Goal: Task Accomplishment & Management: Manage account settings

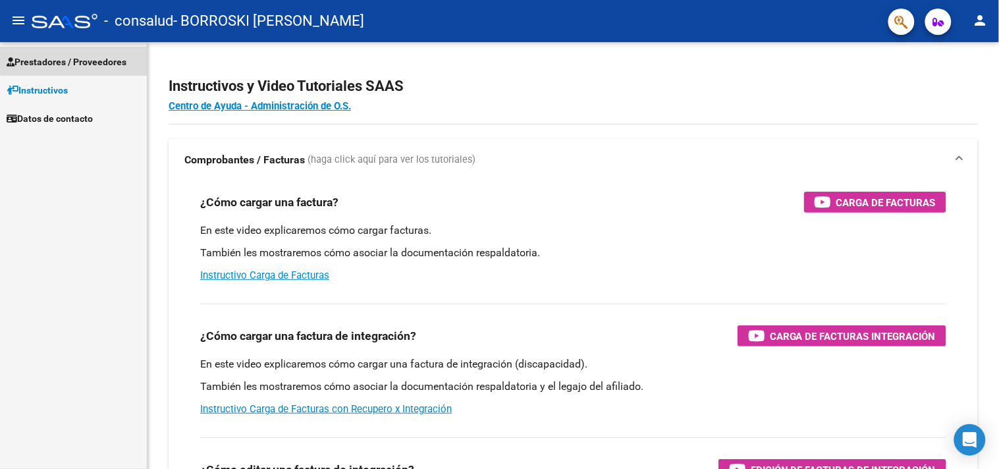
click at [115, 58] on span "Prestadores / Proveedores" at bounding box center [67, 62] width 120 height 14
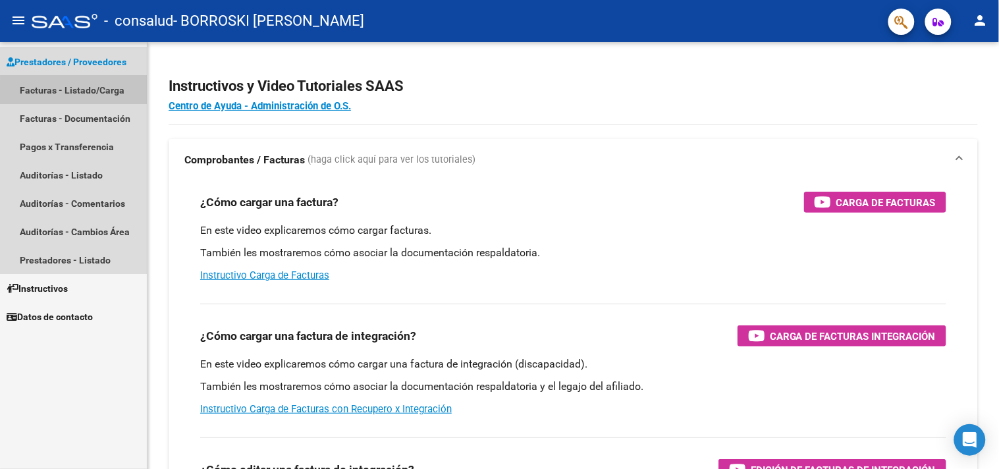
click at [112, 91] on link "Facturas - Listado/Carga" at bounding box center [73, 90] width 147 height 28
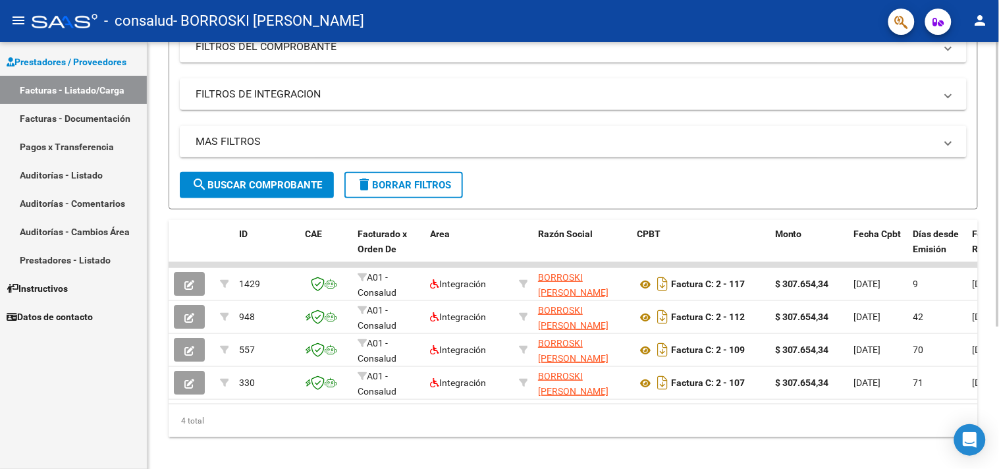
scroll to position [214, 0]
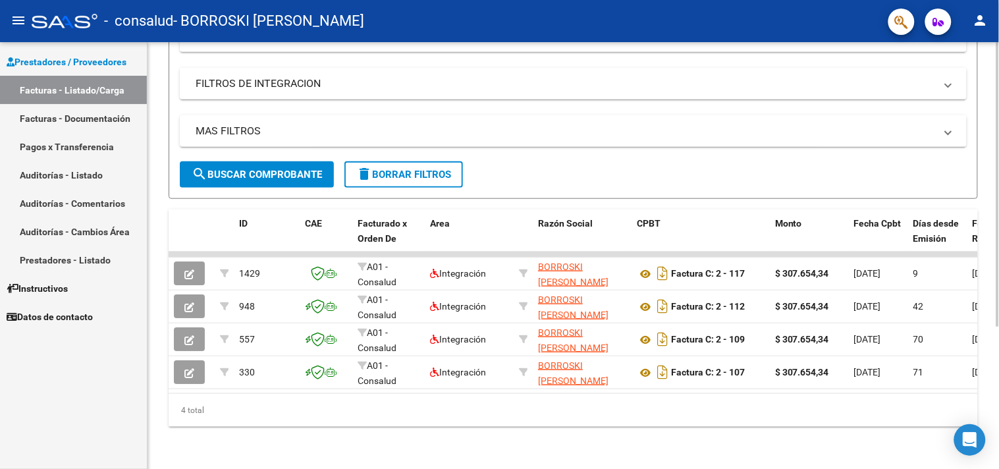
click at [998, 321] on div at bounding box center [997, 326] width 3 height 284
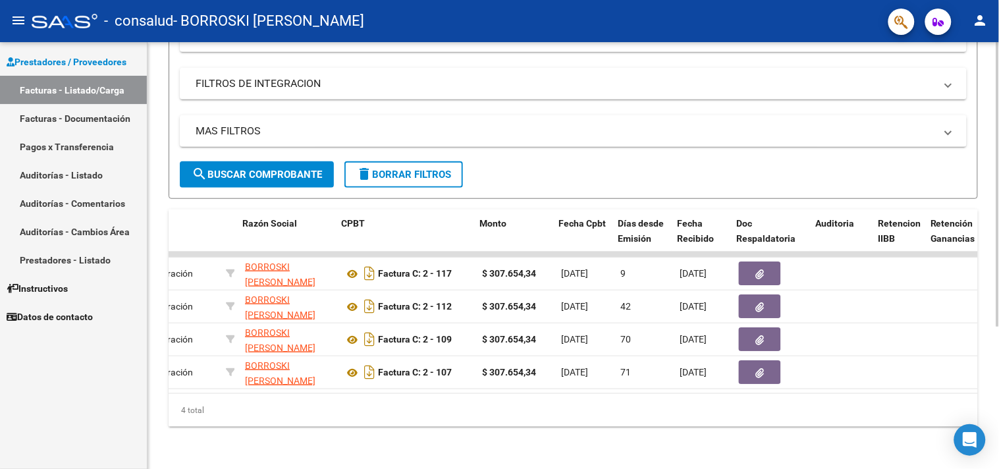
scroll to position [0, 295]
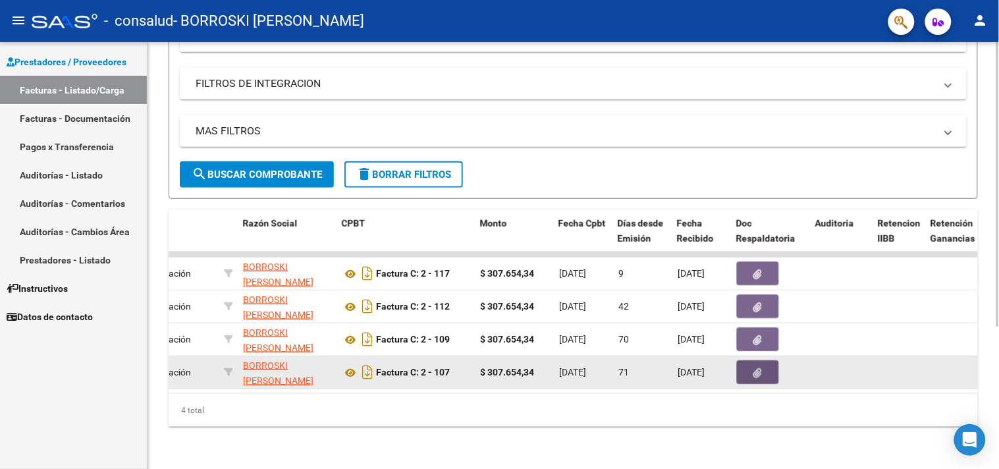
click at [746, 366] on button "button" at bounding box center [758, 372] width 42 height 24
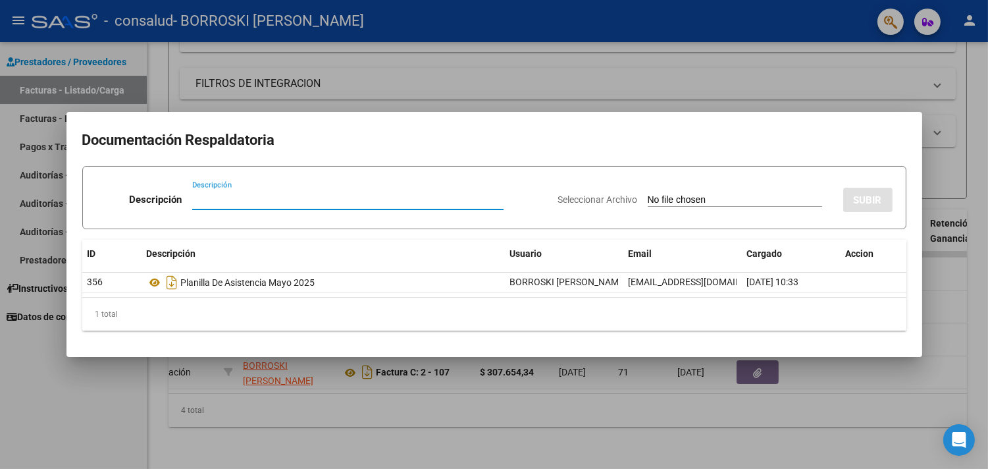
click at [960, 198] on div at bounding box center [494, 234] width 988 height 469
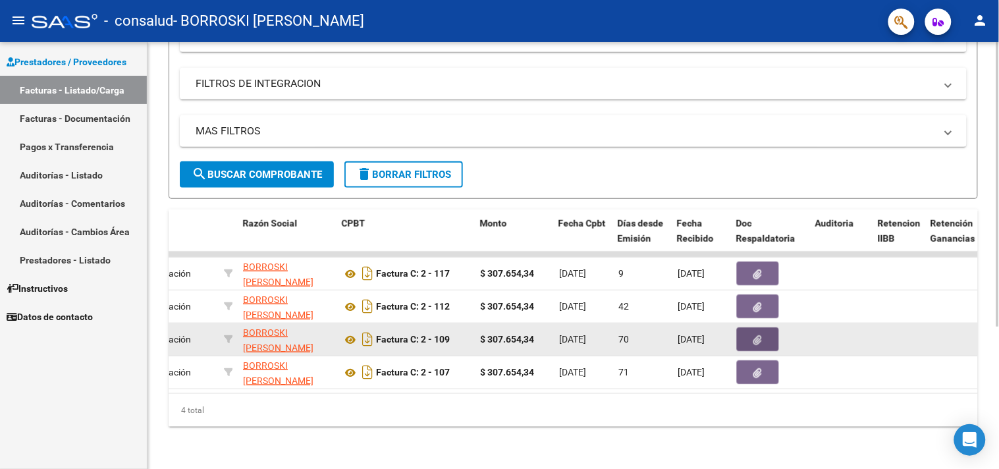
click at [758, 335] on icon "button" at bounding box center [758, 340] width 9 height 10
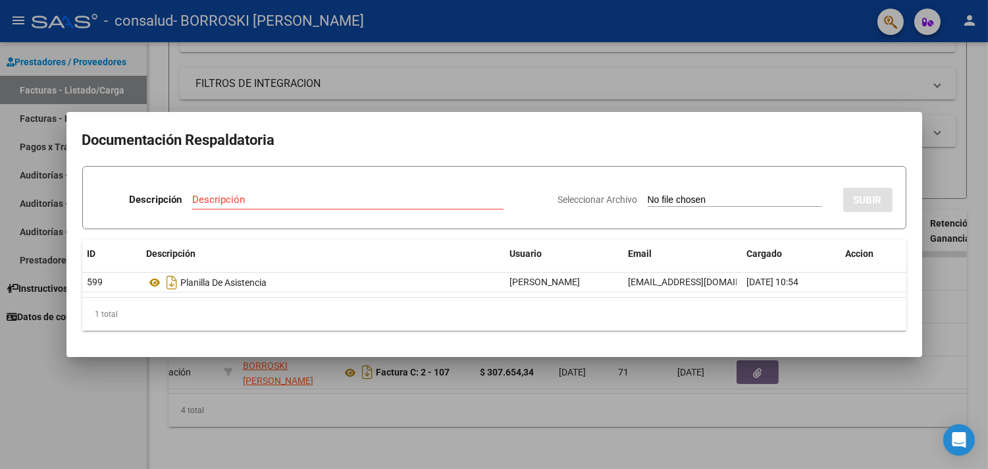
click at [976, 163] on div at bounding box center [494, 234] width 988 height 469
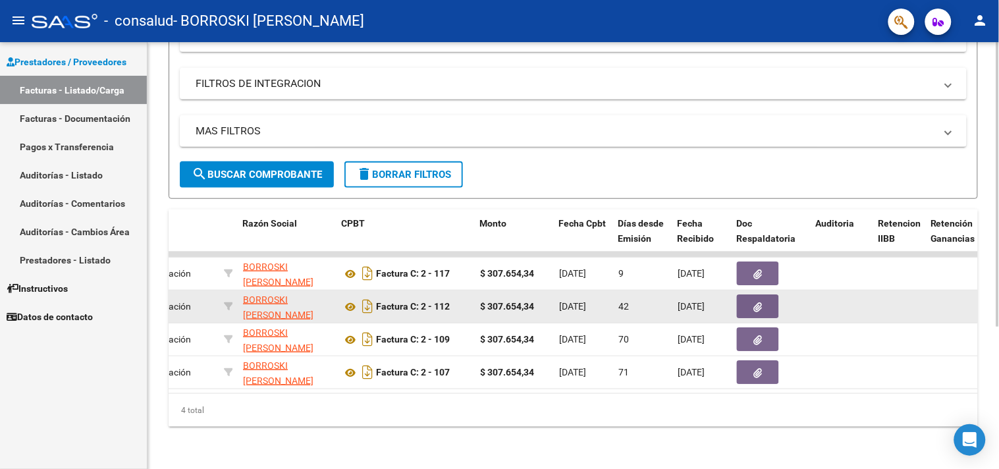
click at [754, 302] on icon "button" at bounding box center [758, 307] width 9 height 10
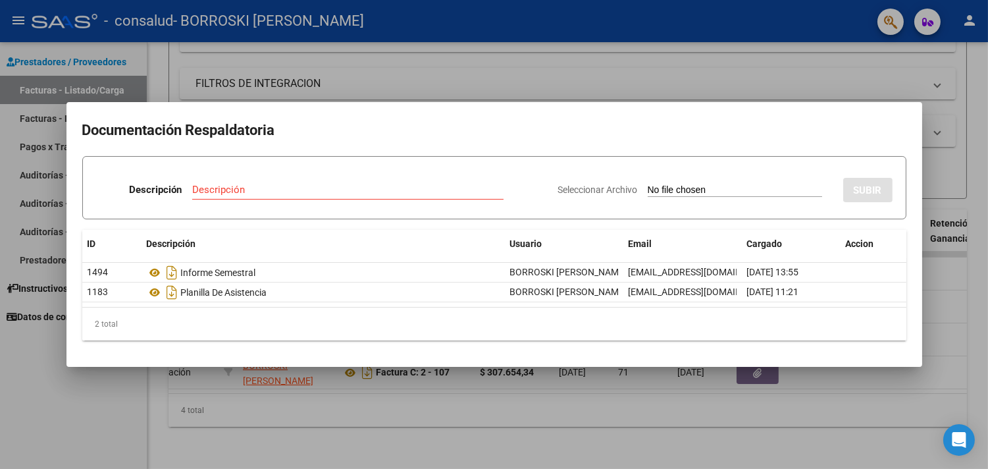
click at [909, 286] on mat-dialog-content "Documentación Respaldatoria Descripción Descripción Seleccionar Archivo SUBIR I…" at bounding box center [494, 234] width 856 height 232
click at [973, 264] on div at bounding box center [494, 234] width 988 height 469
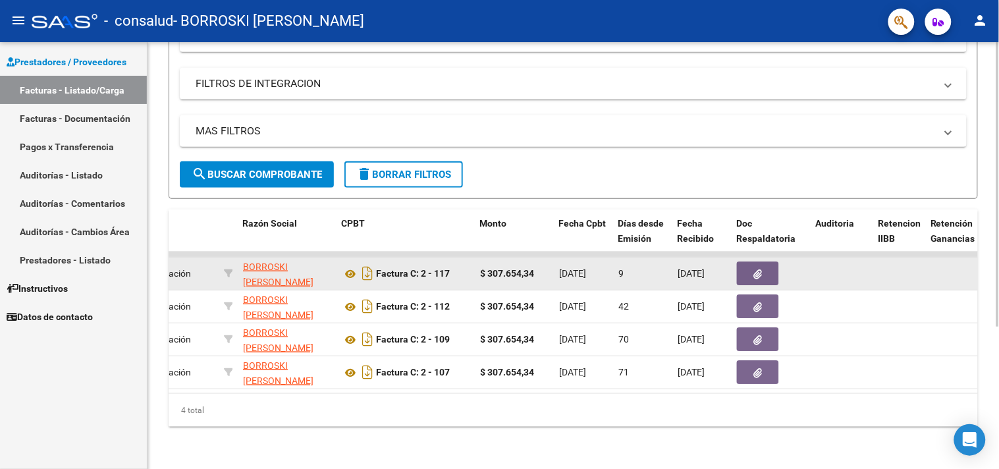
click at [745, 257] on datatable-body-cell at bounding box center [770, 273] width 79 height 32
click at [745, 261] on button "button" at bounding box center [758, 273] width 42 height 24
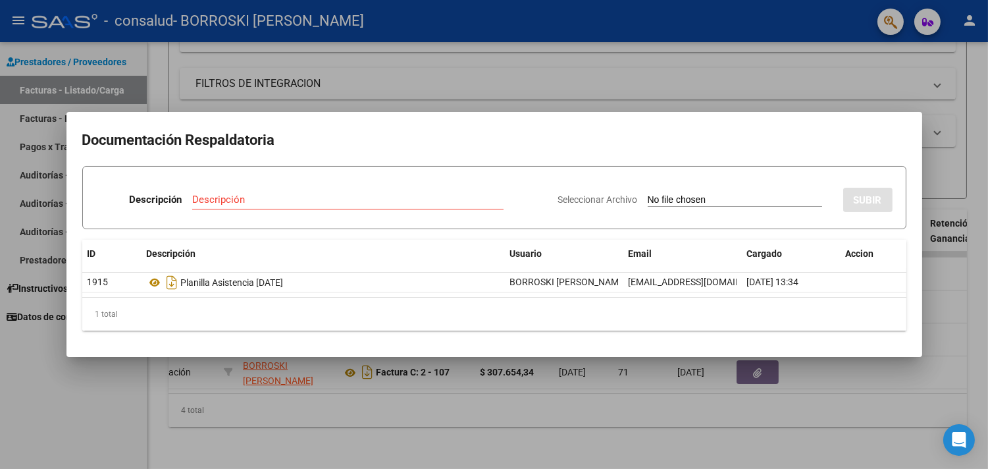
click at [834, 367] on div at bounding box center [494, 234] width 988 height 469
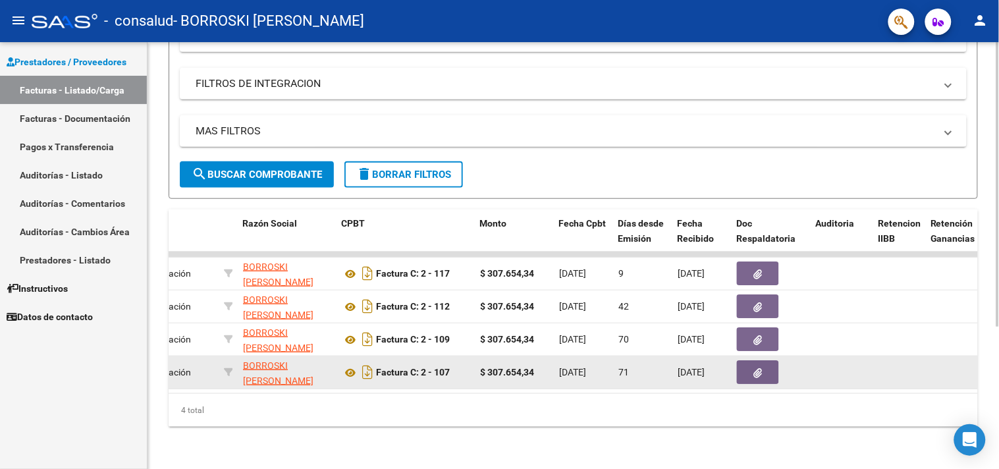
drag, startPoint x: 442, startPoint y: 382, endPoint x: 239, endPoint y: 404, distance: 203.9
click at [239, 404] on div "ID CAE Facturado x Orden De Area Razón Social CPBT Monto Fecha Cpbt Días desde …" at bounding box center [573, 317] width 809 height 217
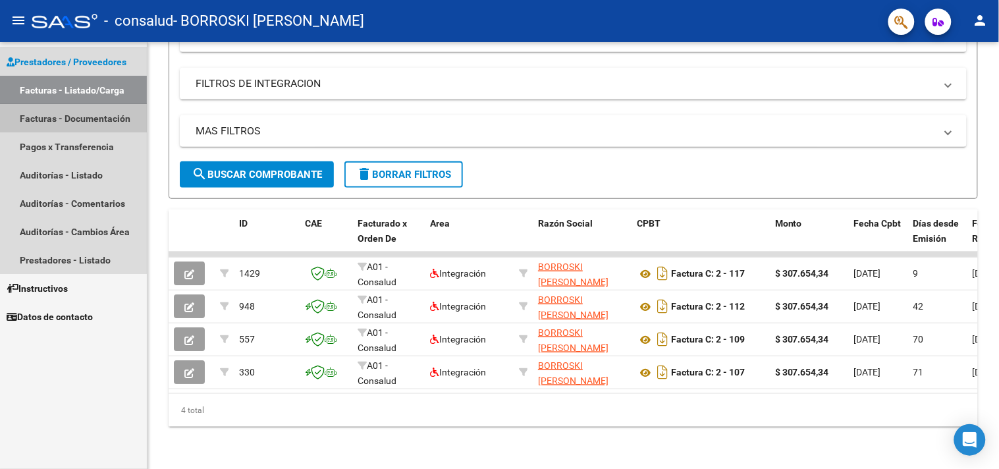
click at [46, 113] on link "Facturas - Documentación" at bounding box center [73, 118] width 147 height 28
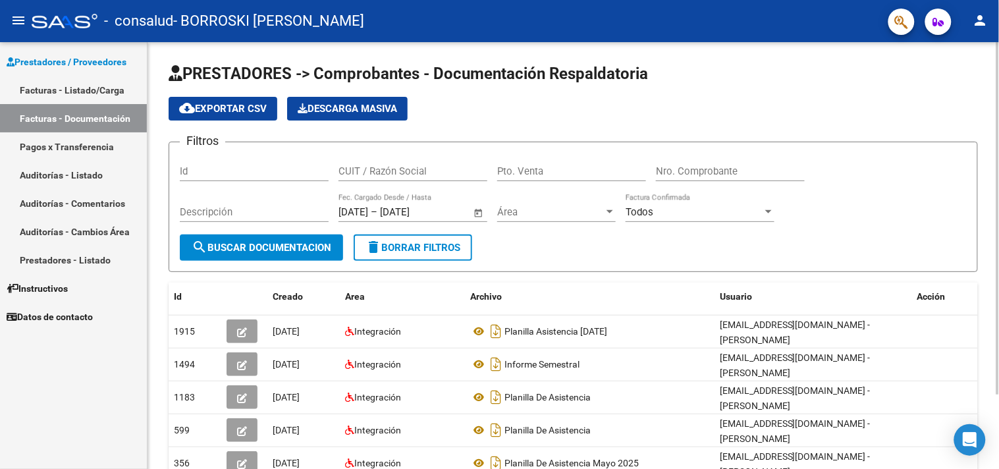
click at [982, 90] on div "PRESTADORES -> Comprobantes - Documentación Respaldatoria cloud_download Export…" at bounding box center [574, 300] width 855 height 517
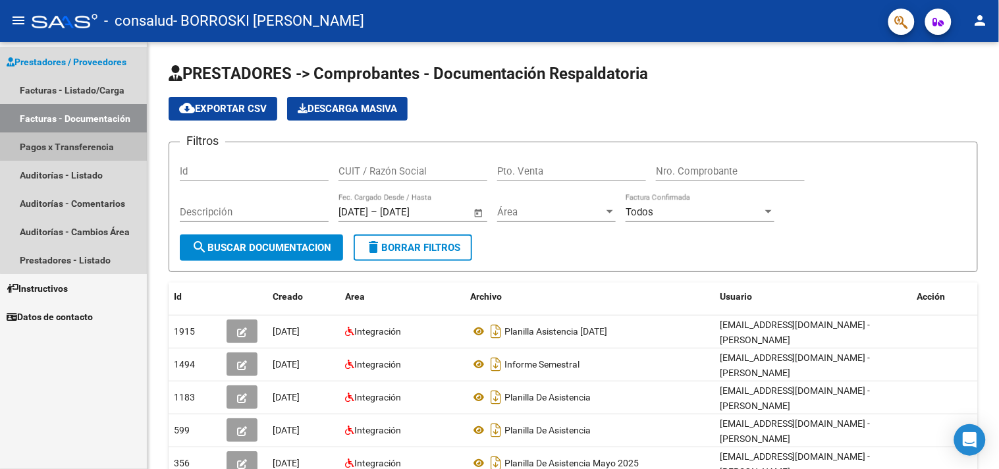
click at [87, 140] on link "Pagos x Transferencia" at bounding box center [73, 146] width 147 height 28
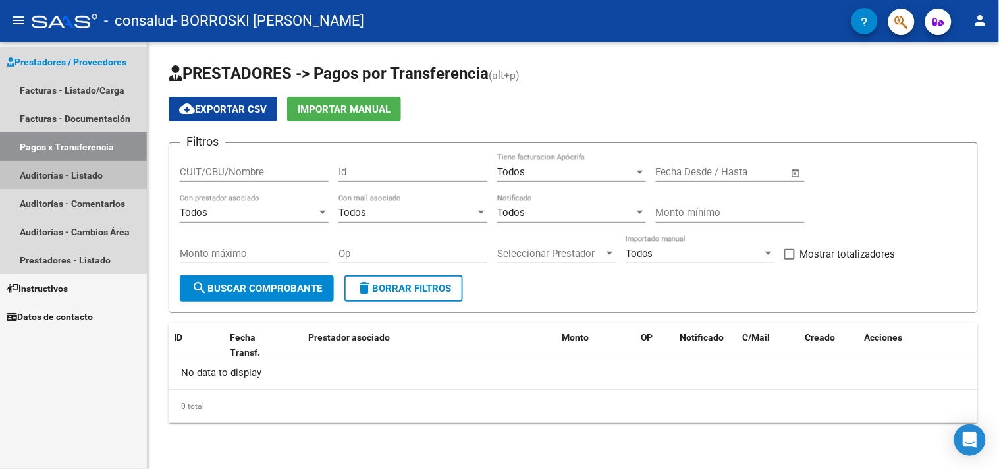
click at [33, 180] on link "Auditorías - Listado" at bounding box center [73, 175] width 147 height 28
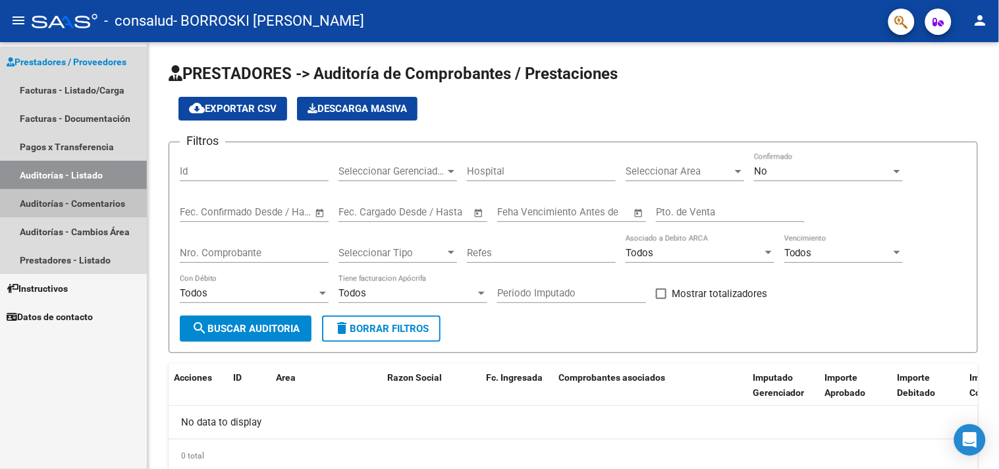
click at [38, 201] on link "Auditorías - Comentarios" at bounding box center [73, 203] width 147 height 28
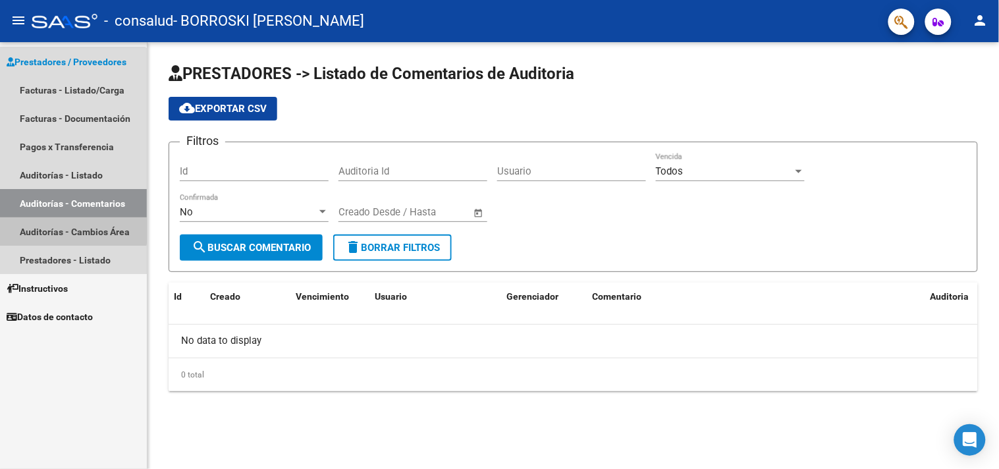
click at [38, 221] on link "Auditorías - Cambios Área" at bounding box center [73, 231] width 147 height 28
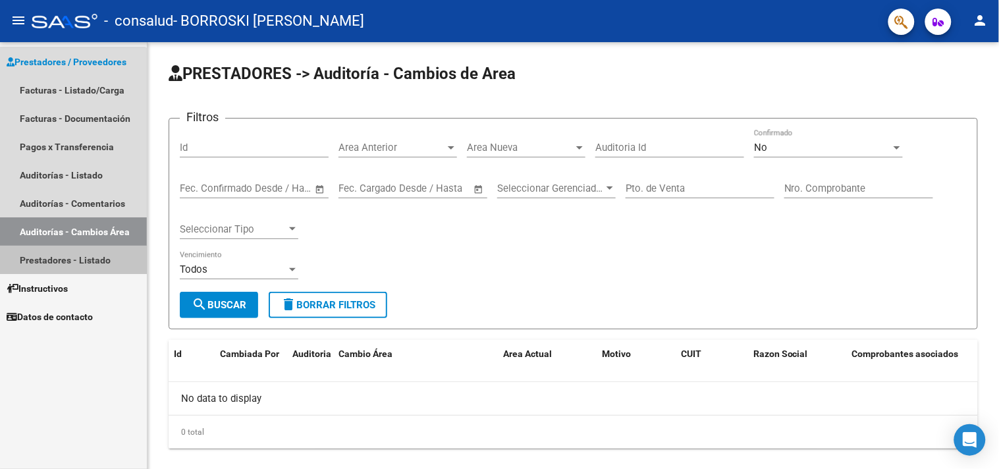
click at [45, 253] on link "Prestadores - Listado" at bounding box center [73, 260] width 147 height 28
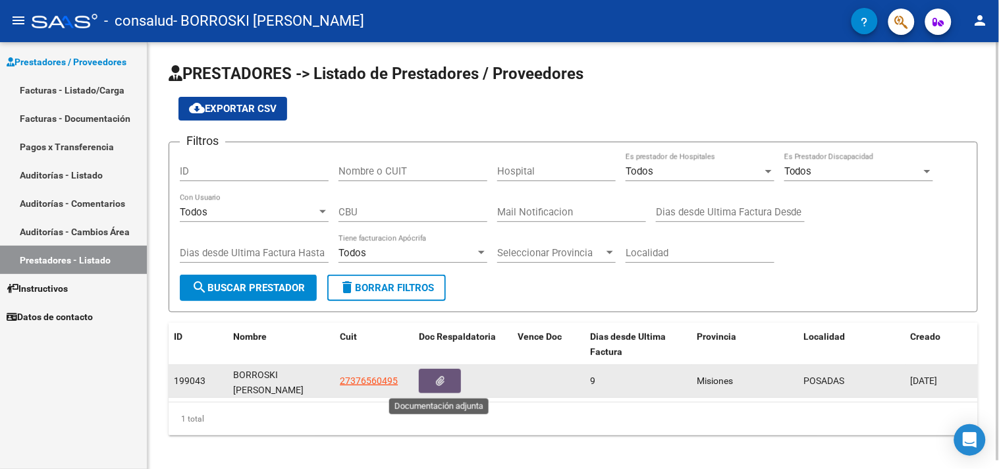
click at [437, 373] on button "button" at bounding box center [440, 381] width 42 height 24
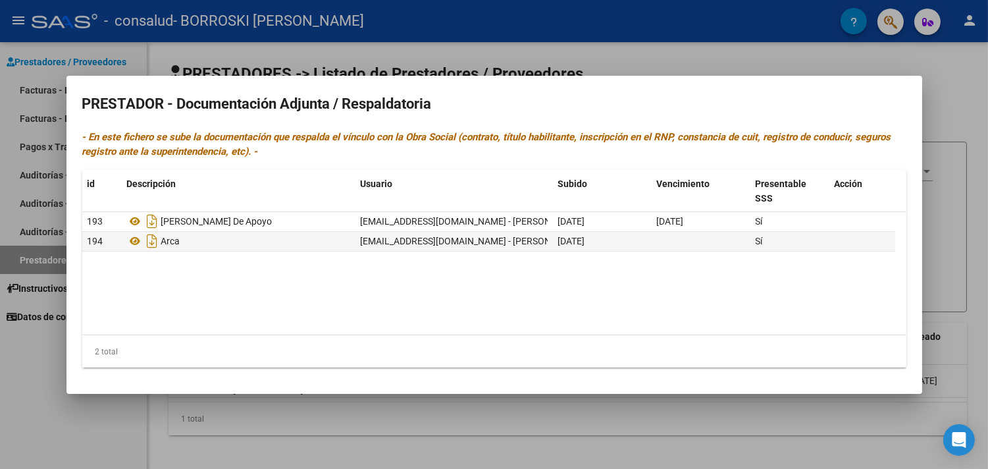
click at [979, 180] on div at bounding box center [494, 234] width 988 height 469
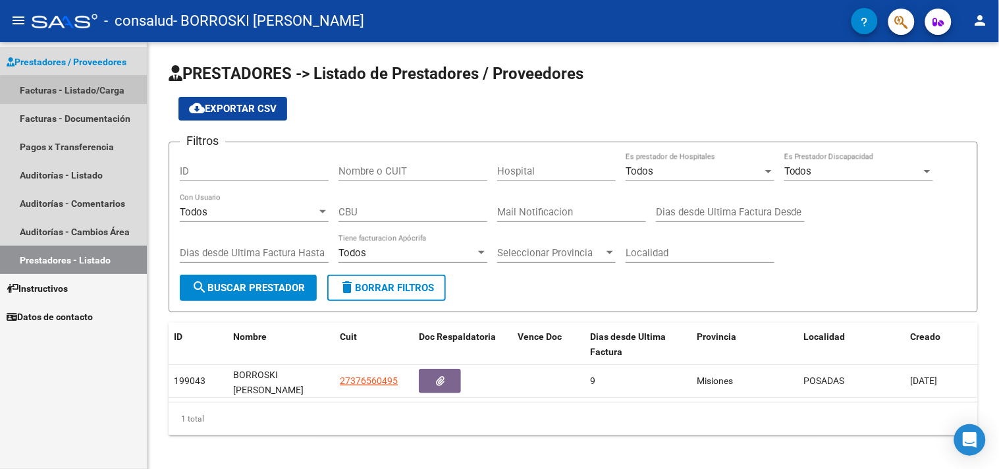
click at [81, 97] on link "Facturas - Listado/Carga" at bounding box center [73, 90] width 147 height 28
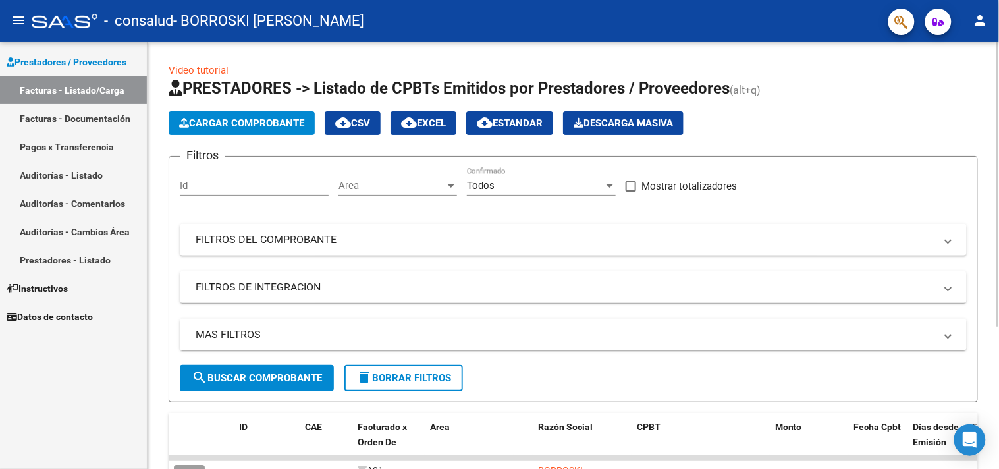
drag, startPoint x: 998, startPoint y: 121, endPoint x: 994, endPoint y: 188, distance: 66.6
click at [996, 196] on div "menu - consalud - BORROSKI [PERSON_NAME] person Prestadores / Proveedores Factu…" at bounding box center [499, 234] width 999 height 469
click at [998, 153] on div at bounding box center [997, 184] width 3 height 284
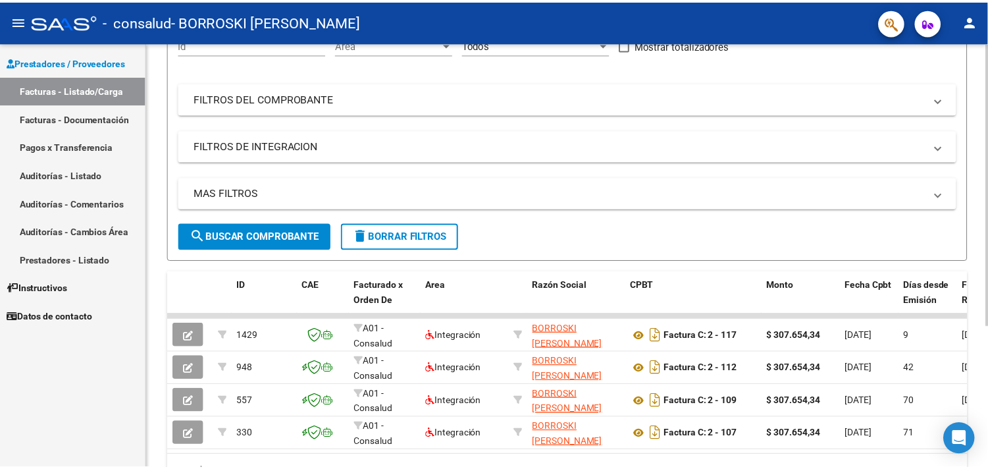
scroll to position [214, 0]
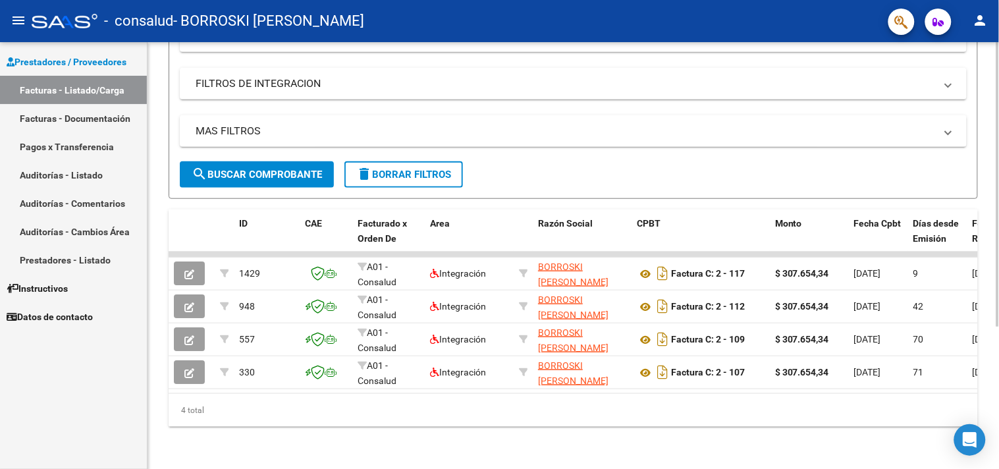
click at [997, 311] on div at bounding box center [997, 326] width 3 height 284
click at [438, 452] on div "Video tutorial PRESTADORES -> Listado de CPBTs Emitidos por Prestadores / Prove…" at bounding box center [572, 154] width 851 height 630
click at [460, 93] on div "Filtros Id Area Area Todos Confirmado Mostrar totalizadores FILTROS DEL COMPROB…" at bounding box center [573, 63] width 787 height 198
click at [579, 163] on form "Filtros Id Area Area Todos Confirmado Mostrar totalizadores FILTROS DEL COMPROB…" at bounding box center [573, 76] width 809 height 246
click at [722, 442] on div "Video tutorial PRESTADORES -> Listado de CPBTs Emitidos por Prestadores / Prove…" at bounding box center [572, 154] width 851 height 630
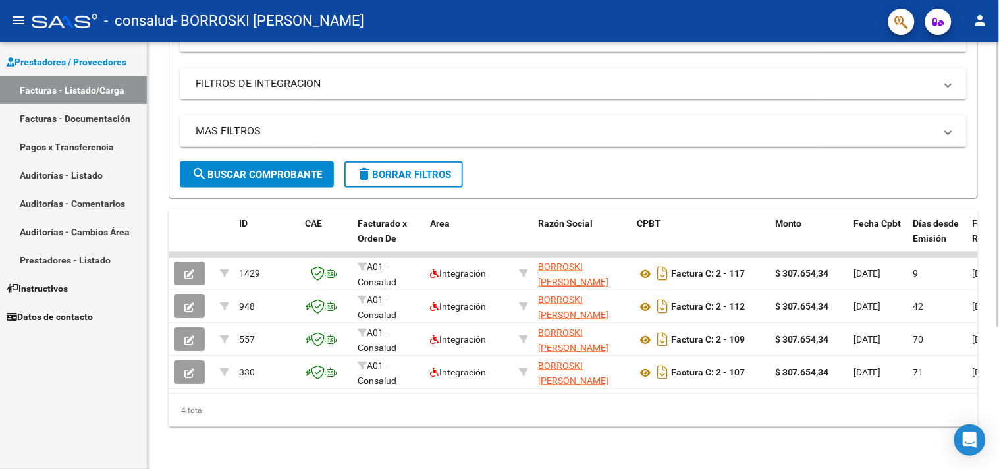
click at [722, 442] on div "Video tutorial PRESTADORES -> Listado de CPBTs Emitidos por Prestadores / Prove…" at bounding box center [572, 154] width 851 height 630
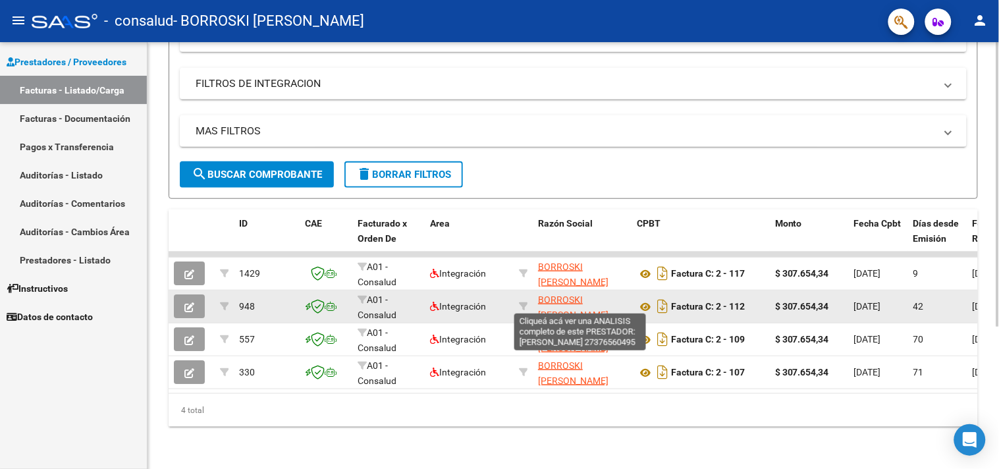
click at [565, 294] on span "BORROSKI [PERSON_NAME]" at bounding box center [573, 307] width 70 height 26
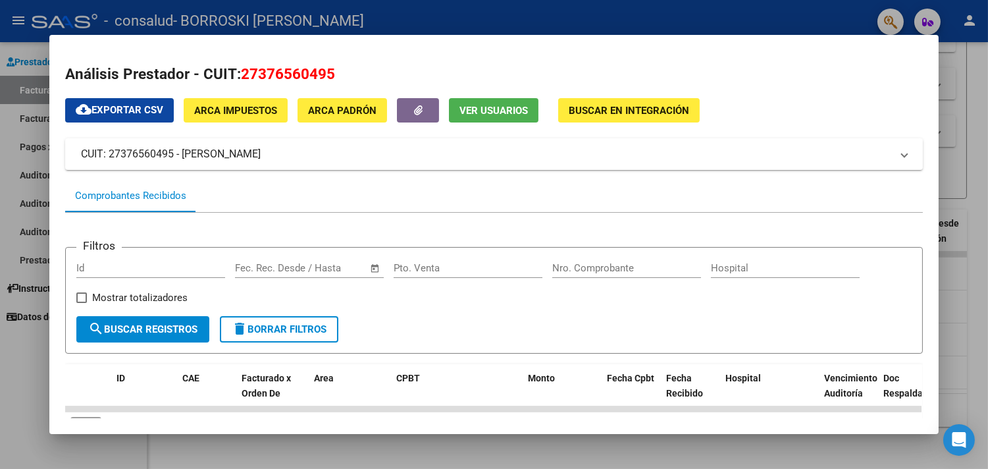
click at [565, 291] on div "Filtros Id Start date – End date Fec. Rec. Desde / Hasta Pto. Venta Nro. Compro…" at bounding box center [494, 287] width 836 height 59
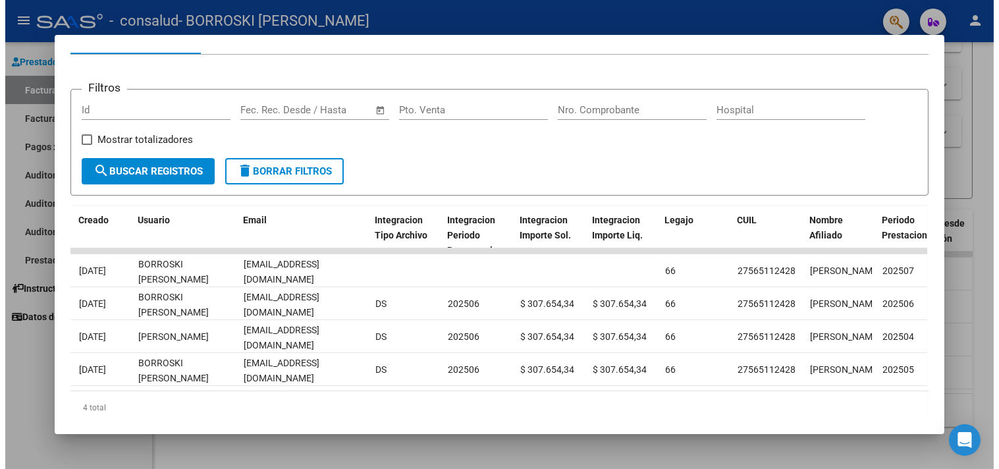
scroll to position [0, 1747]
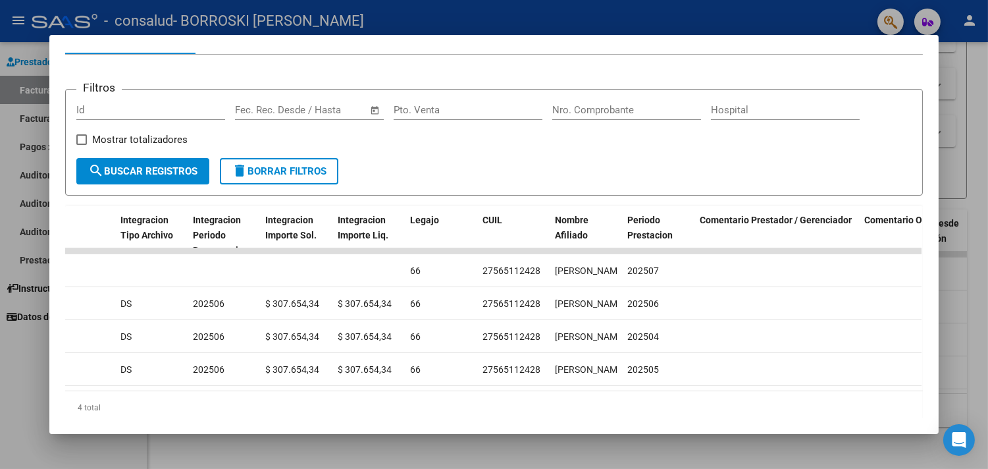
click at [640, 13] on div at bounding box center [494, 234] width 988 height 469
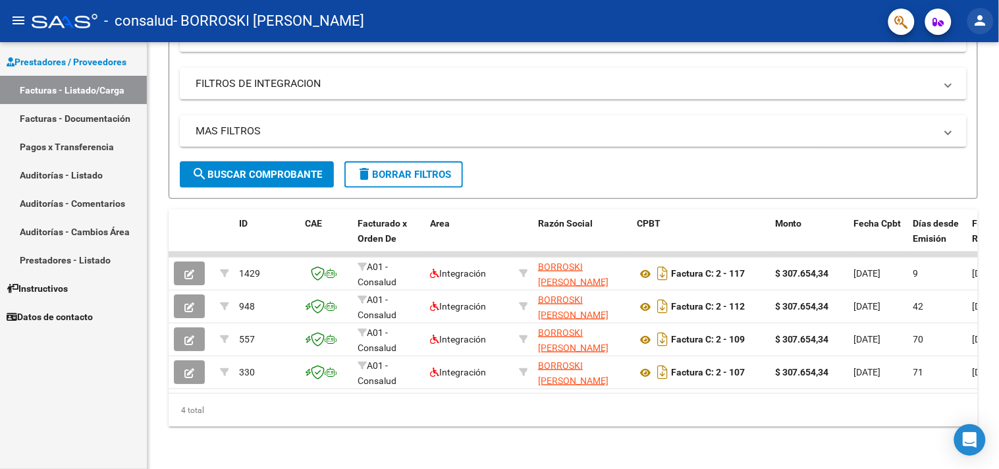
click at [984, 13] on mat-icon "person" at bounding box center [980, 21] width 16 height 16
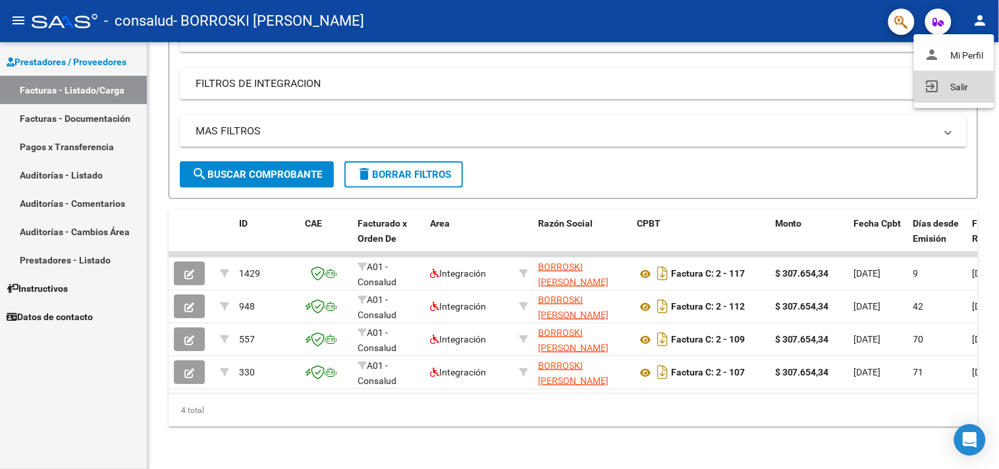
click at [934, 78] on mat-icon "exit_to_app" at bounding box center [932, 86] width 16 height 16
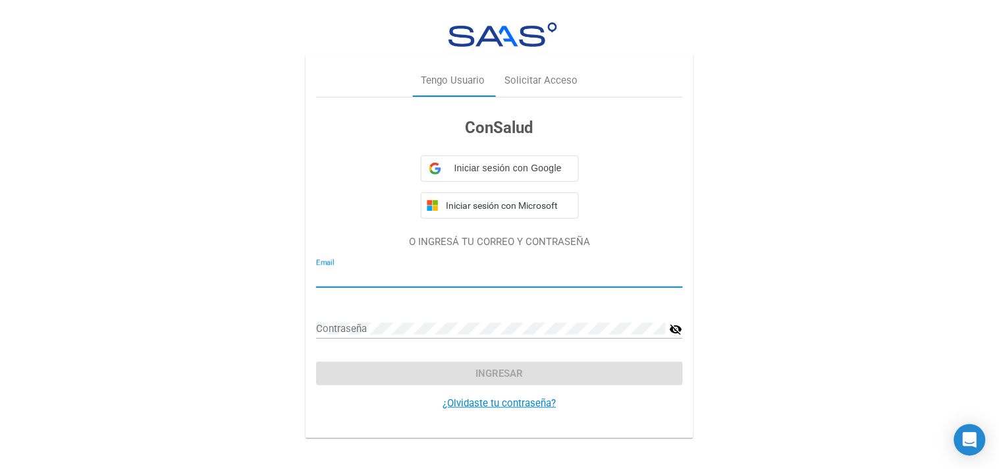
type input "[EMAIL_ADDRESS][DOMAIN_NAME]"
